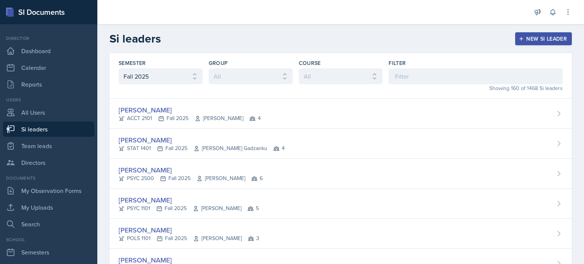
select select "2bed604d-1099-4043-b1bc-2365e8740244"
click at [397, 73] on input at bounding box center [476, 76] width 174 height 16
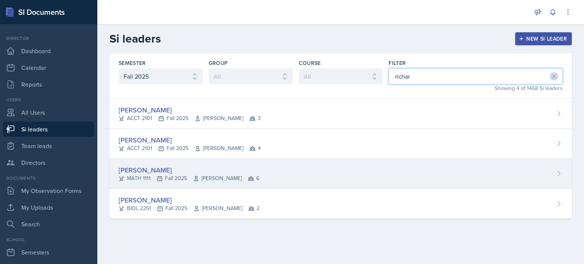
type input "richar"
click at [304, 171] on div "[PERSON_NAME] MATH 1111 Fall 2025 [PERSON_NAME] 6" at bounding box center [341, 174] width 463 height 30
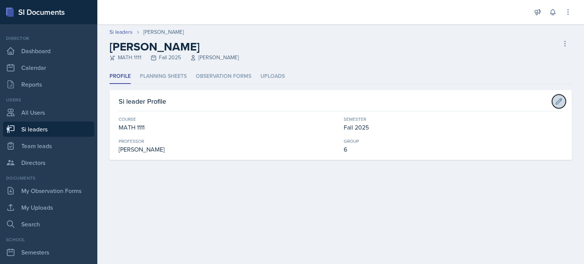
click at [558, 100] on icon at bounding box center [559, 102] width 8 height 8
select select "5bfde3fe-6375-4519-a868-95dd30d0bb1b"
select select "2bed604d-1099-4043-b1bc-2365e8740244"
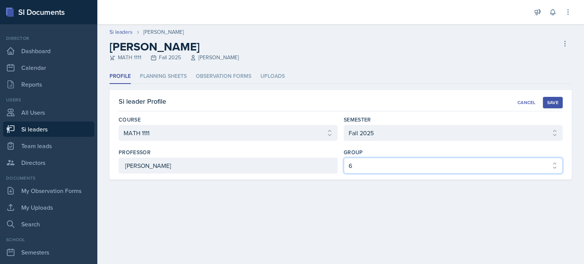
click at [388, 165] on select "Select group 1 2 3 4 5 6" at bounding box center [453, 166] width 219 height 16
select select "03df2469-1098-498a-a2e2-8023a988d861"
click at [344, 158] on select "Select group 1 2 3 4 5 6" at bounding box center [453, 166] width 219 height 16
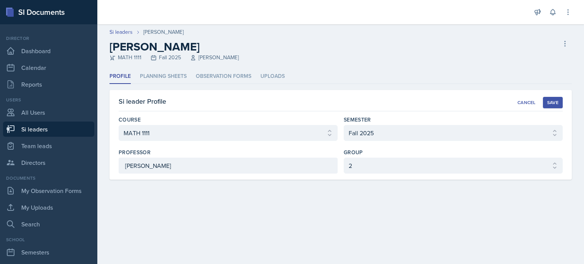
click at [555, 103] on div "Save" at bounding box center [552, 103] width 11 height 6
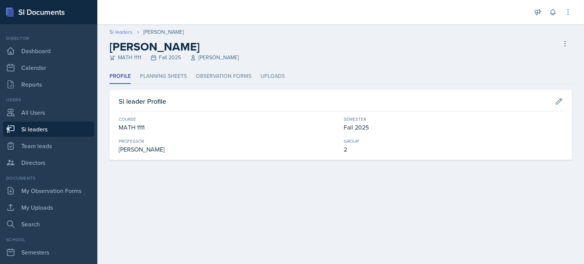
click at [124, 33] on link "Si leaders" at bounding box center [121, 32] width 23 height 8
select select "2bed604d-1099-4043-b1bc-2365e8740244"
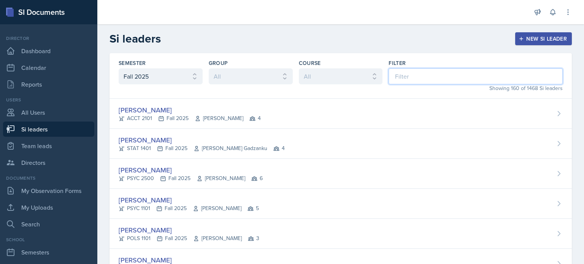
click at [409, 76] on input at bounding box center [476, 76] width 174 height 16
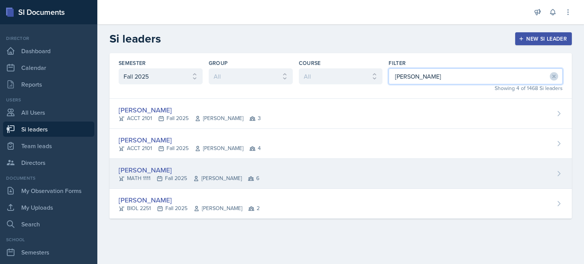
type input "[PERSON_NAME]"
click at [336, 173] on div "[PERSON_NAME] MATH 1111 Fall 2025 [PERSON_NAME] 6" at bounding box center [341, 174] width 463 height 30
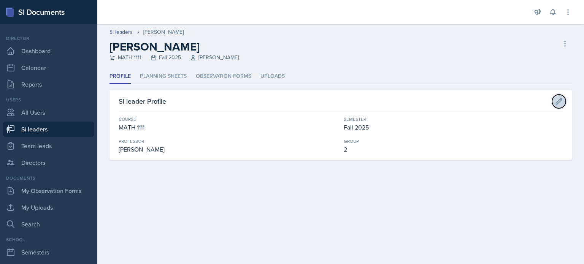
click at [562, 100] on icon at bounding box center [560, 102] width 6 height 6
select select "5bfde3fe-6375-4519-a868-95dd30d0bb1b"
select select "2bed604d-1099-4043-b1bc-2365e8740244"
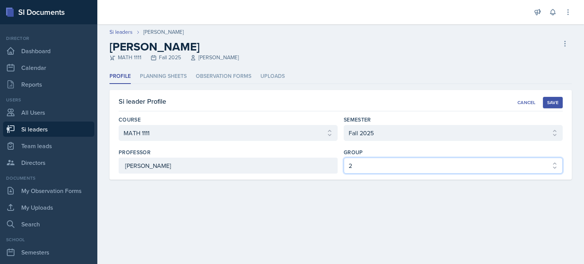
click at [382, 165] on select "Select group 1 2 3 4 5 6" at bounding box center [453, 166] width 219 height 16
select select "44ab9dba-f3c0-424e-97ee-e672c2edb7ca"
click at [344, 158] on select "Select group 1 2 3 4 5 6" at bounding box center [453, 166] width 219 height 16
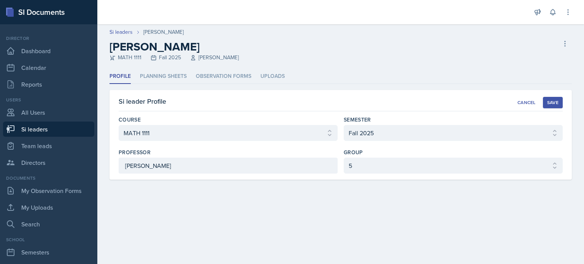
click at [549, 101] on div "Save" at bounding box center [552, 103] width 11 height 6
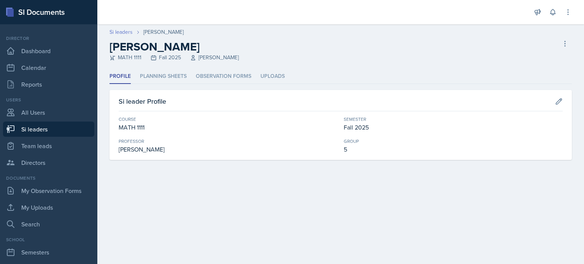
click at [124, 31] on link "Si leaders" at bounding box center [121, 32] width 23 height 8
select select "2bed604d-1099-4043-b1bc-2365e8740244"
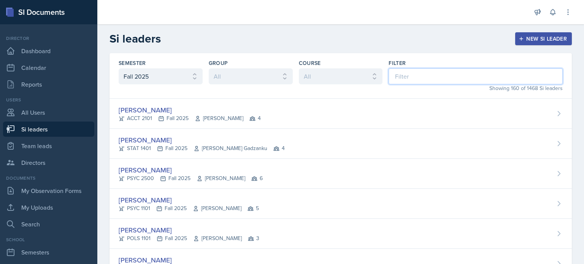
click at [440, 77] on input at bounding box center [476, 76] width 174 height 16
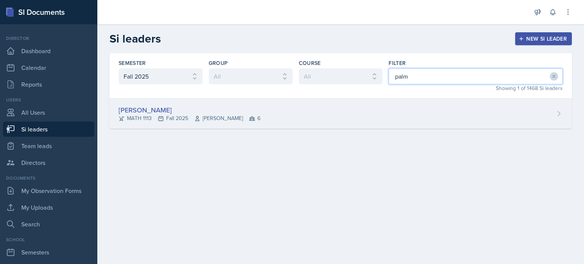
type input "palm"
click at [275, 117] on div "[PERSON_NAME] MATH 1113 Fall 2025 [PERSON_NAME] 6" at bounding box center [341, 114] width 463 height 30
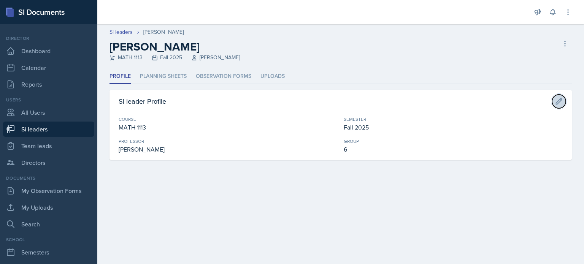
click at [557, 102] on icon at bounding box center [559, 102] width 8 height 8
select select "3c4b3565-585b-46e2-bb66-4719410f632f"
select select "2bed604d-1099-4043-b1bc-2365e8740244"
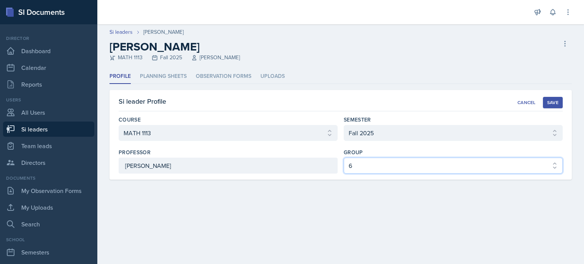
click at [392, 166] on select "Select group 1 2 3 4 5 6" at bounding box center [453, 166] width 219 height 16
select select "03df2469-1098-498a-a2e2-8023a988d861"
click at [344, 158] on select "Select group 1 2 3 4 5 6" at bounding box center [453, 166] width 219 height 16
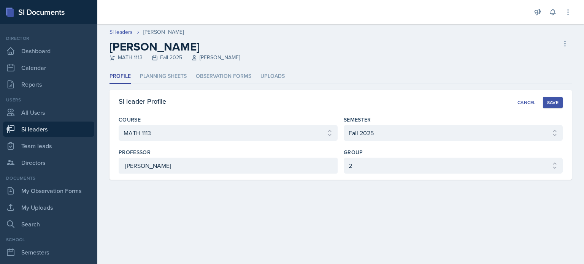
click at [549, 103] on div "Save" at bounding box center [552, 103] width 11 height 6
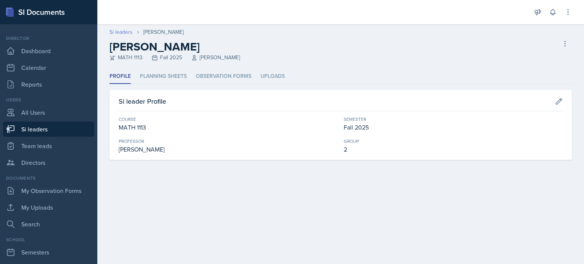
click at [124, 31] on link "Si leaders" at bounding box center [121, 32] width 23 height 8
select select "2bed604d-1099-4043-b1bc-2365e8740244"
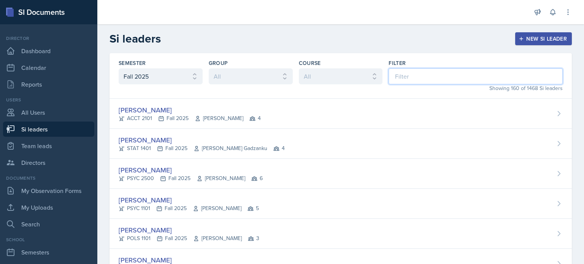
click at [415, 83] on input at bounding box center [476, 76] width 174 height 16
type input "j"
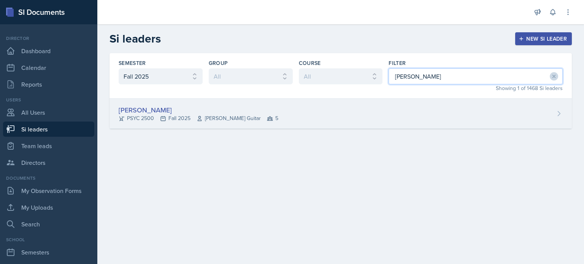
type input "[PERSON_NAME]"
click at [410, 110] on div "[PERSON_NAME] PSYC 2500 Fall 2025 [PERSON_NAME] Guitar 5" at bounding box center [341, 114] width 463 height 30
